Goal: Navigation & Orientation: Find specific page/section

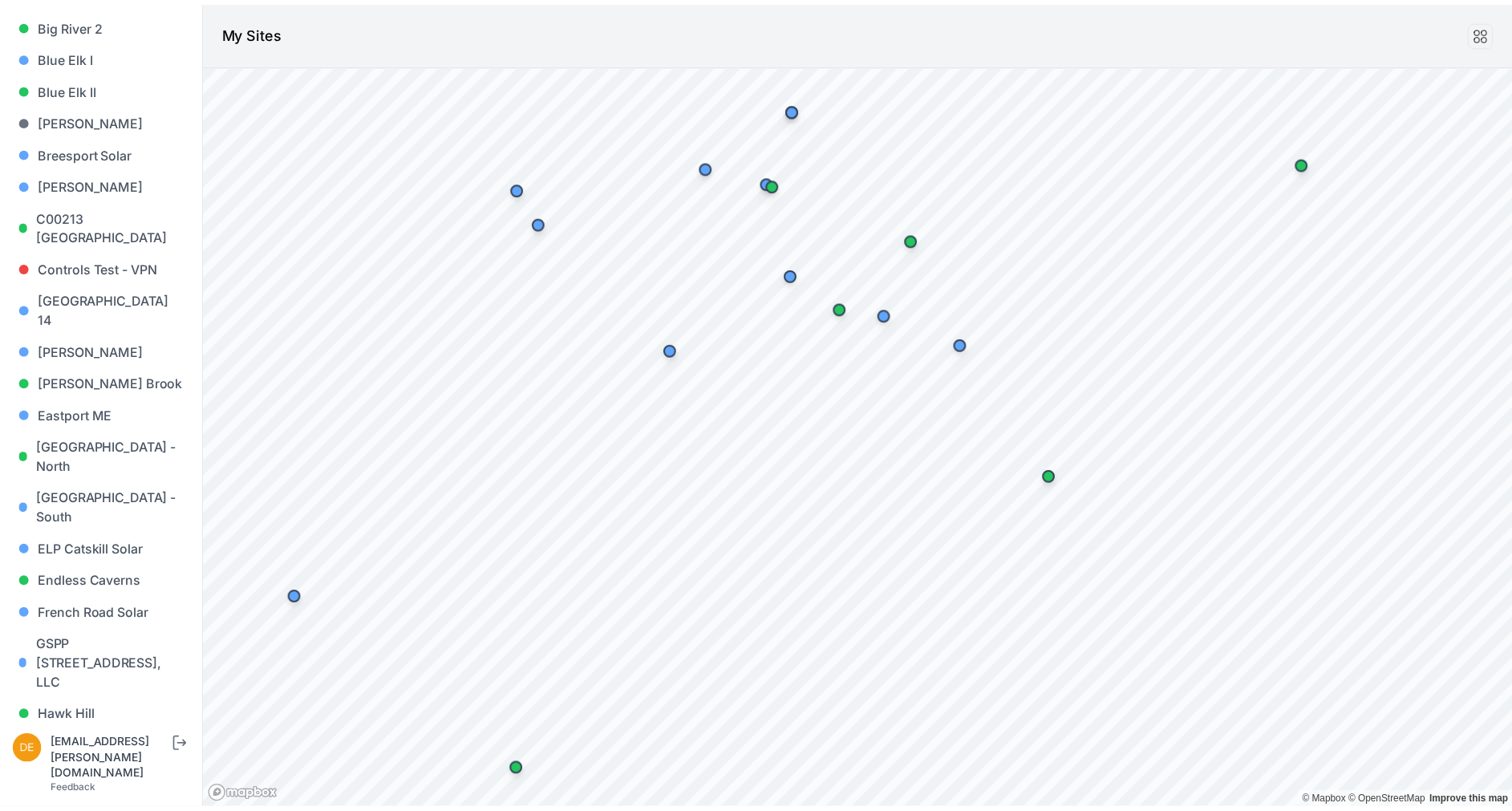
scroll to position [281, 0]
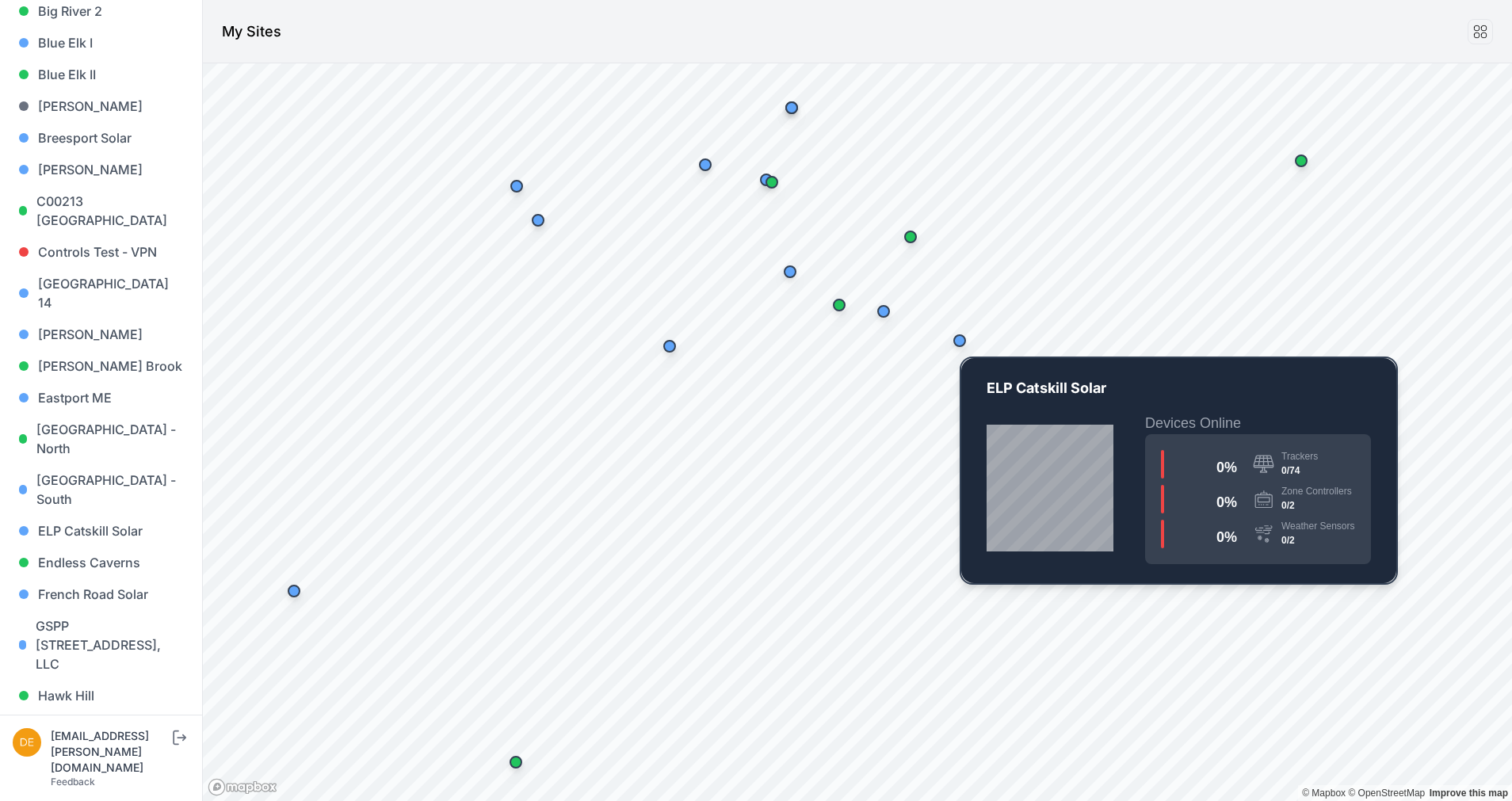
click at [963, 340] on div "Map marker" at bounding box center [959, 340] width 13 height 13
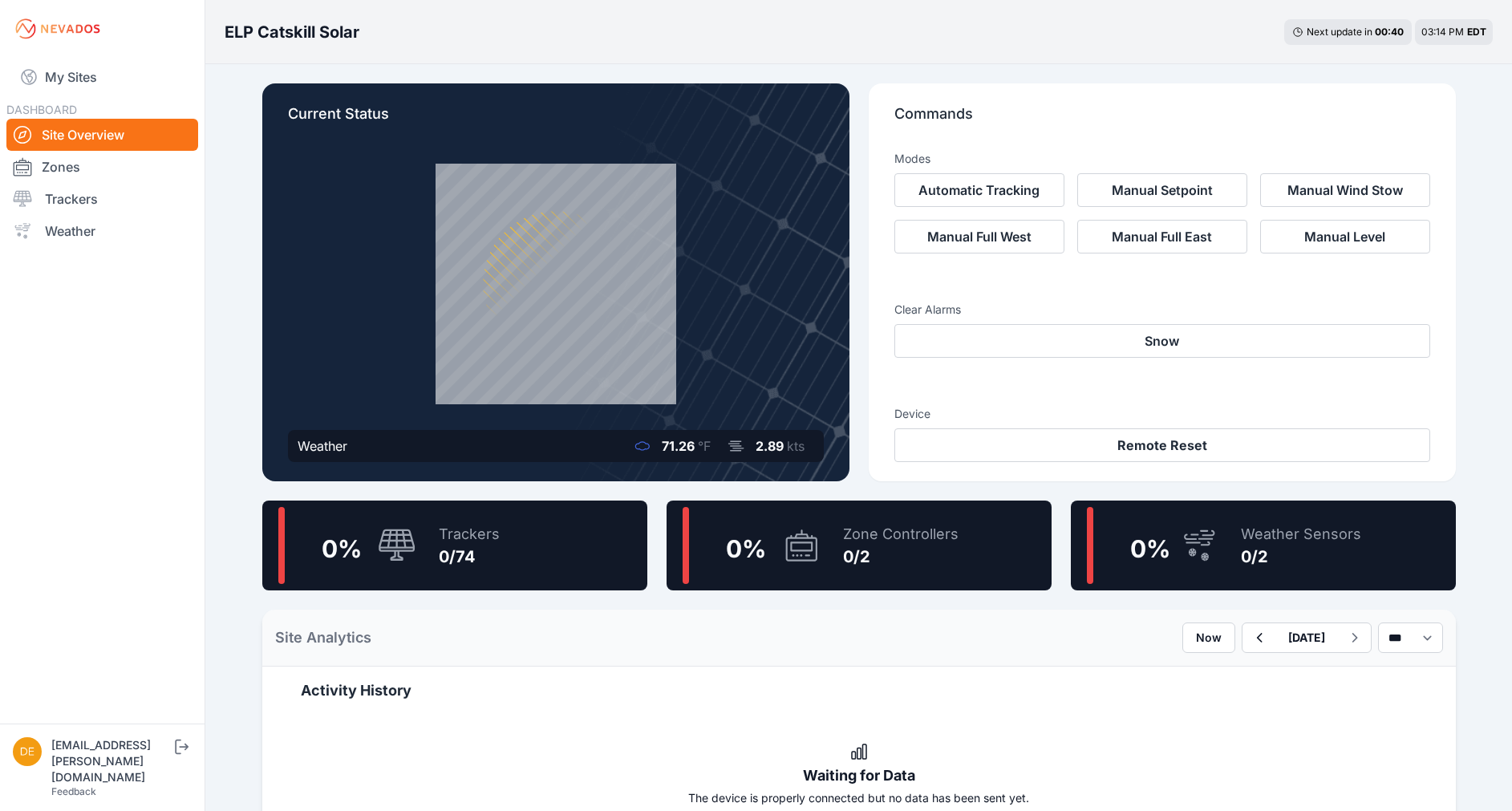
click at [861, 574] on div "Zone Controllers 0/2" at bounding box center [893, 545] width 131 height 77
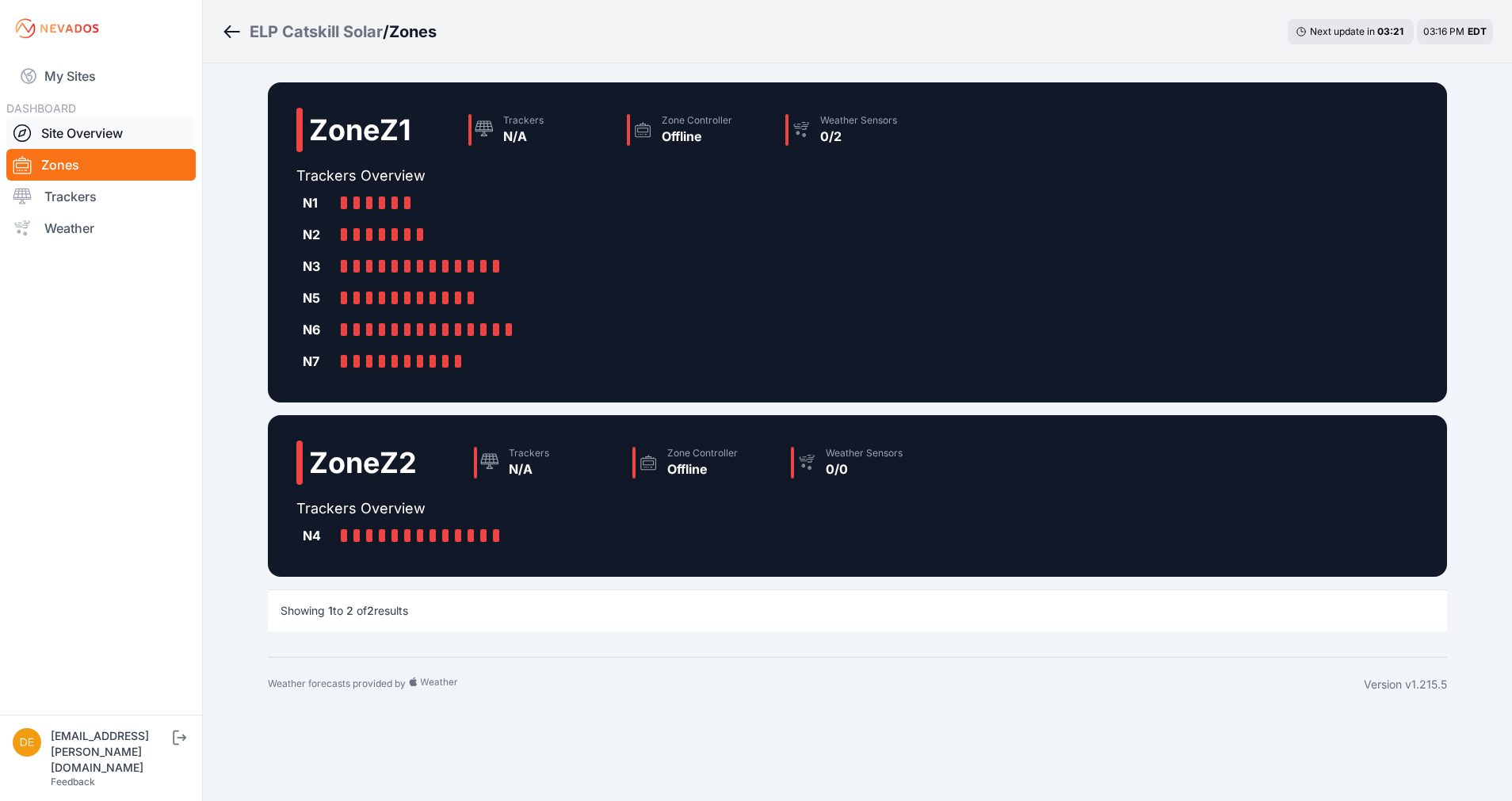
click at [105, 122] on link "Site Overview" at bounding box center [101, 133] width 190 height 32
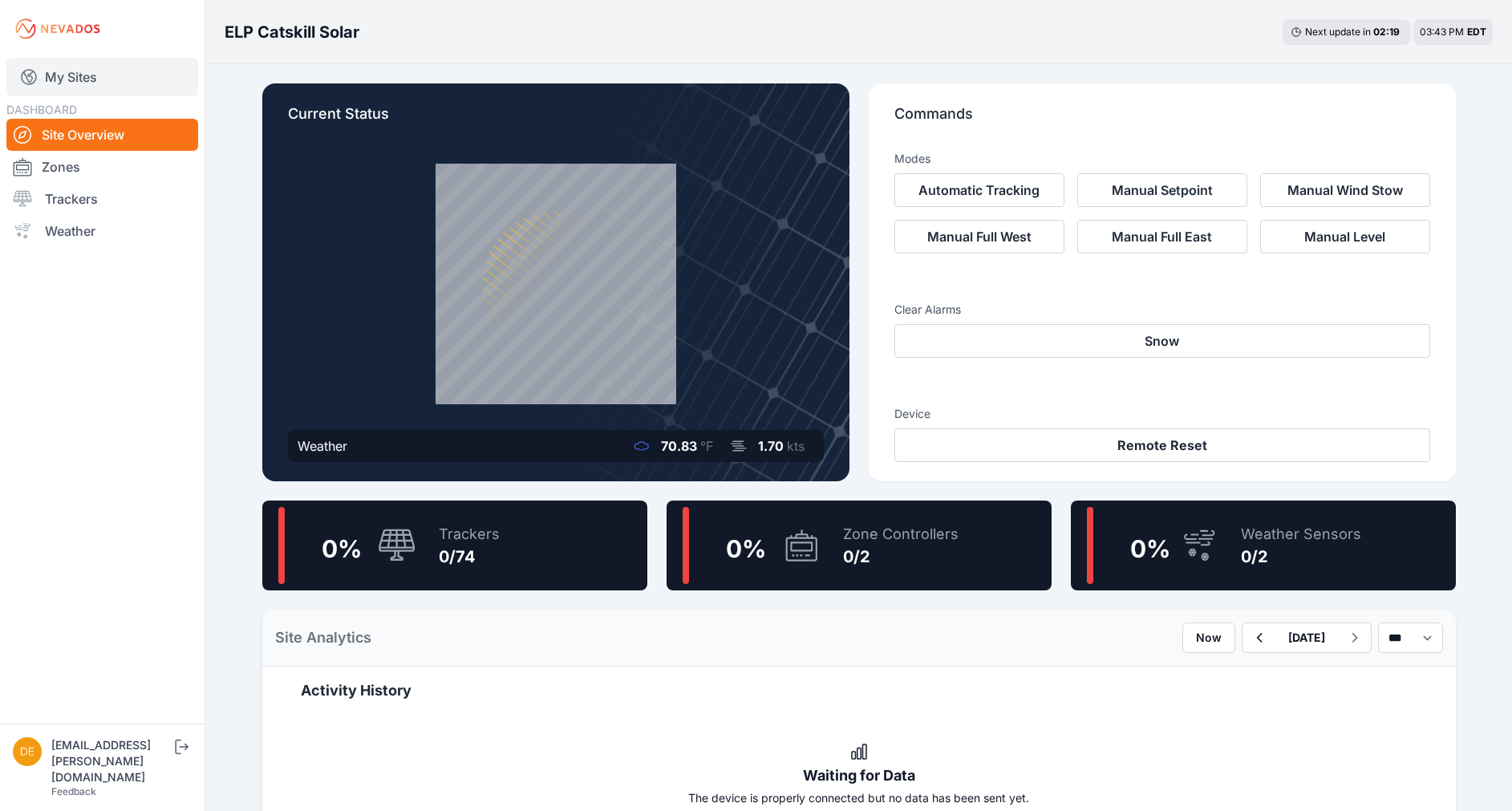
click at [104, 74] on link "My Sites" at bounding box center [102, 77] width 192 height 38
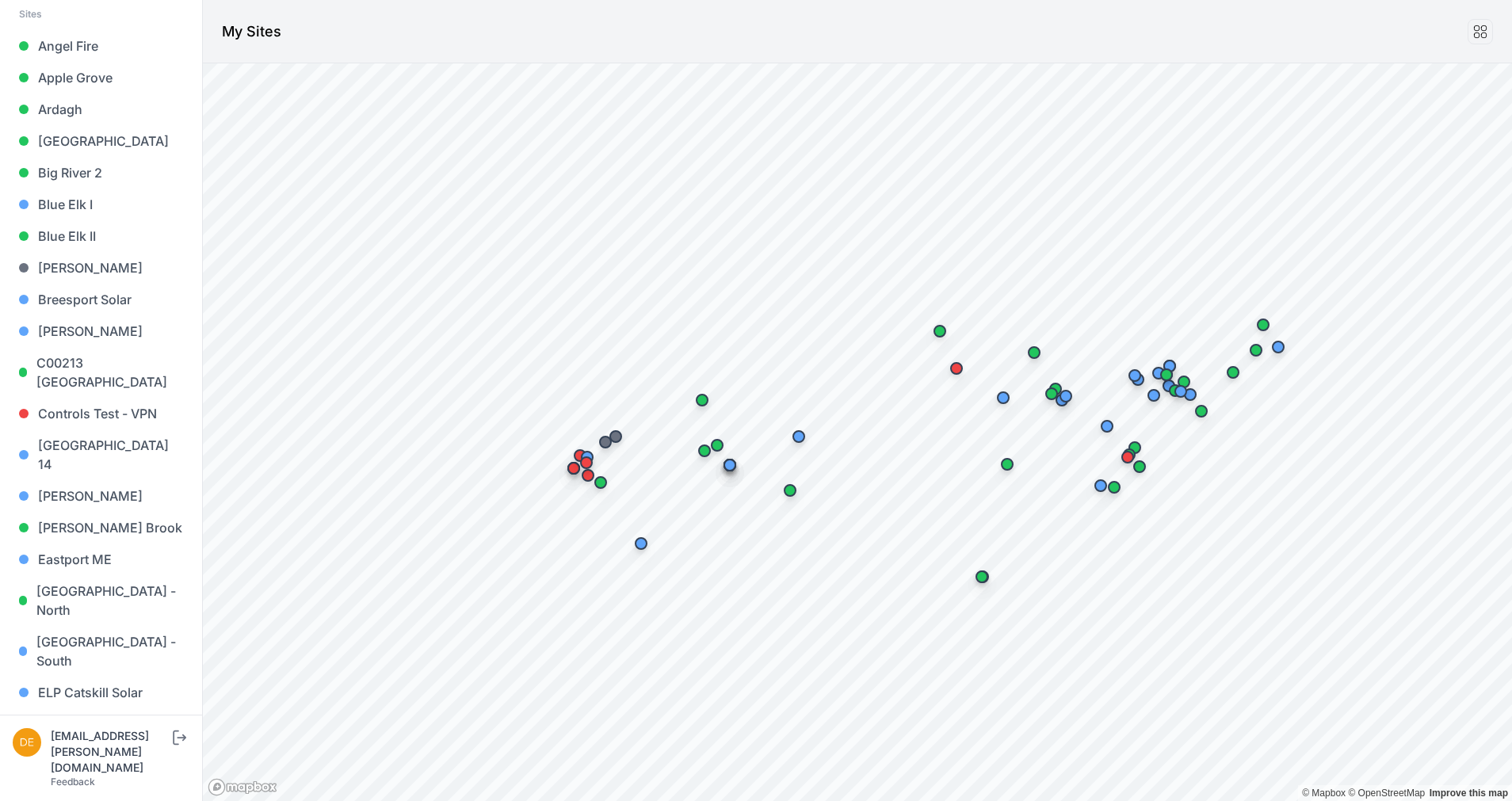
scroll to position [136, 0]
